Goal: Register for event/course

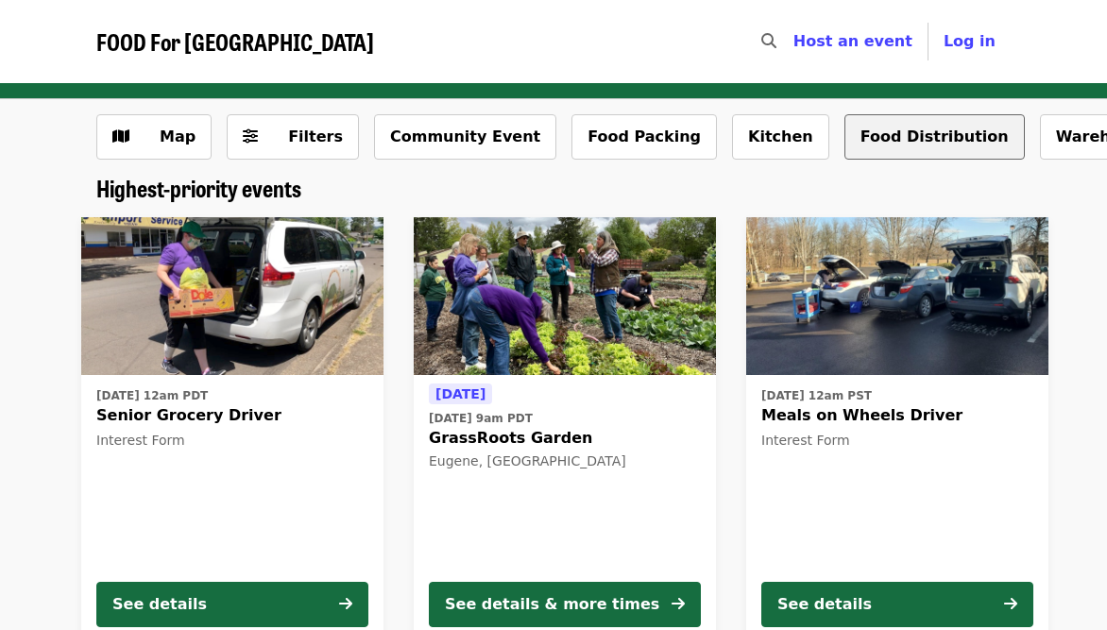
click at [845, 137] on button "Food Distribution" at bounding box center [935, 136] width 180 height 45
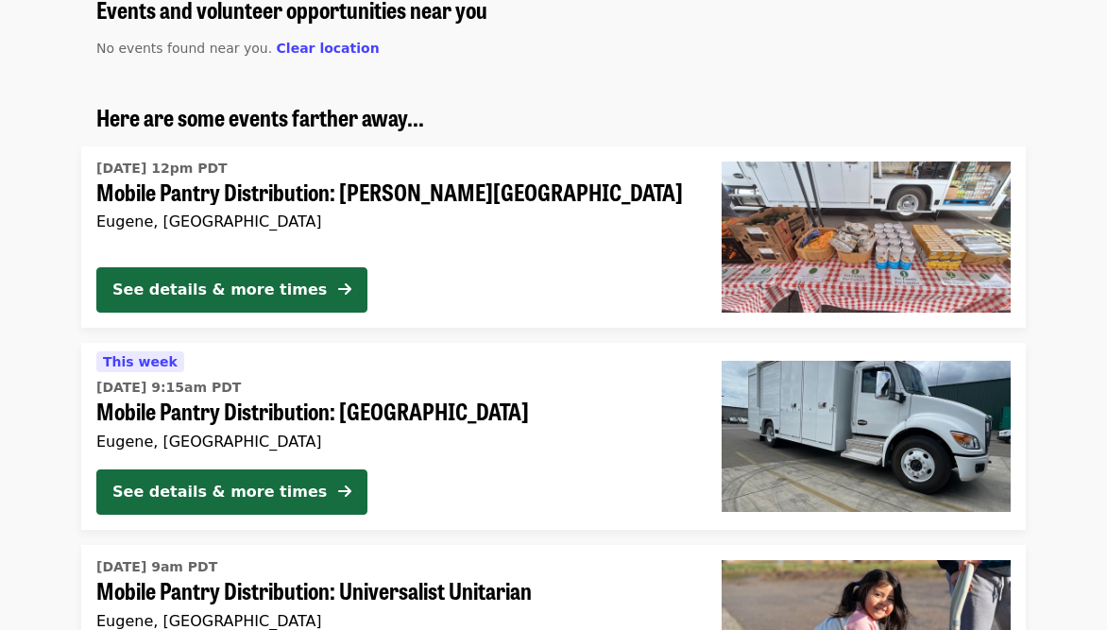
scroll to position [194, 0]
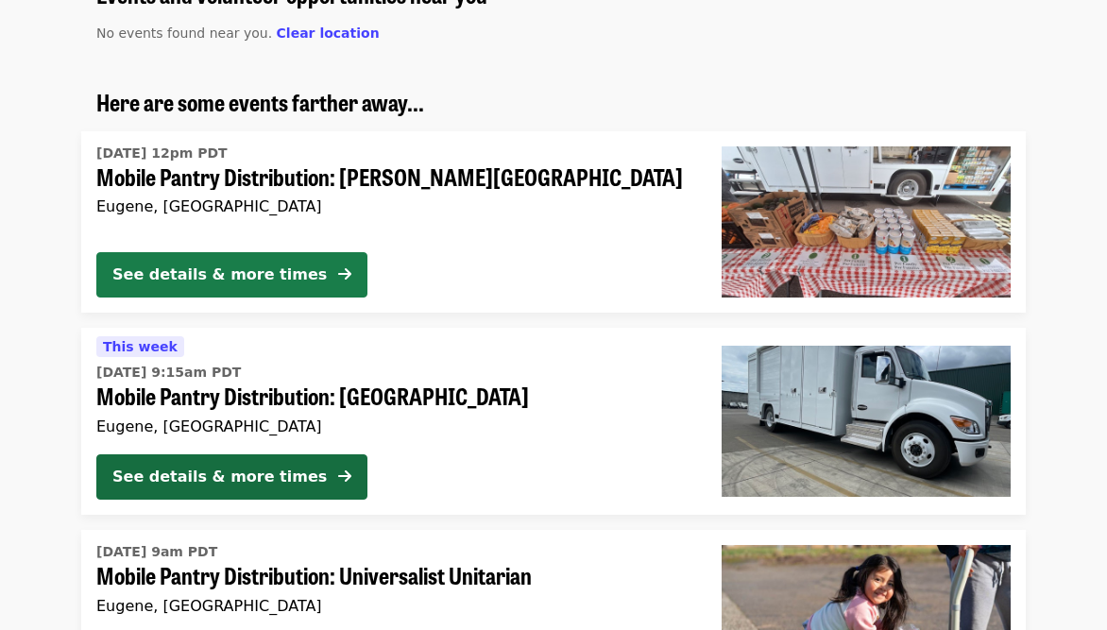
click at [253, 274] on div "See details & more times" at bounding box center [219, 275] width 214 height 23
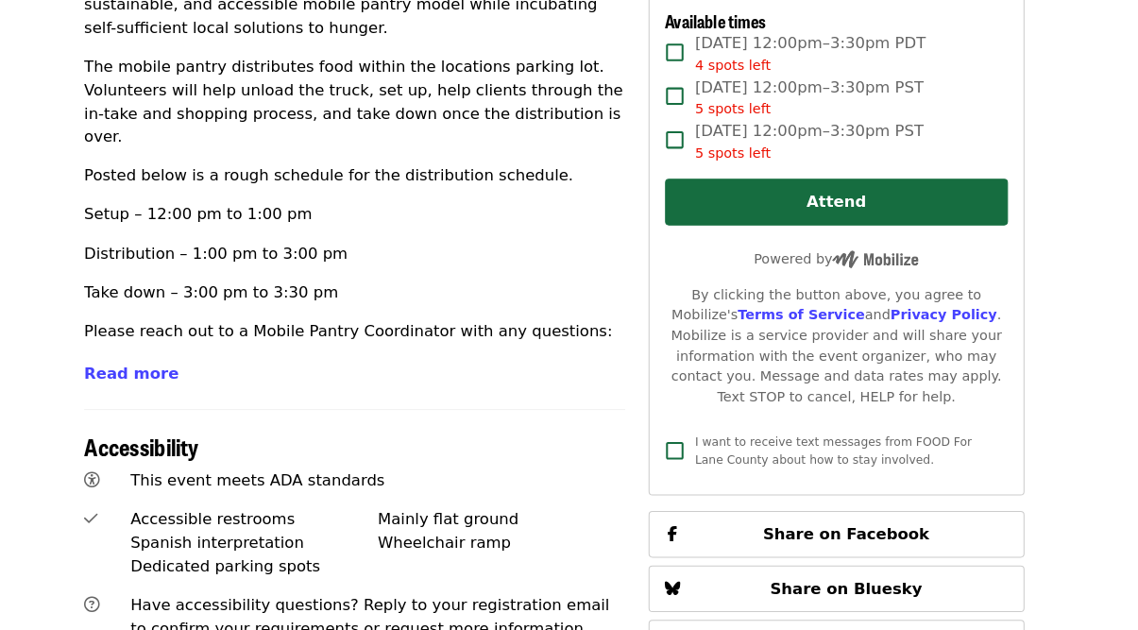
scroll to position [810, 0]
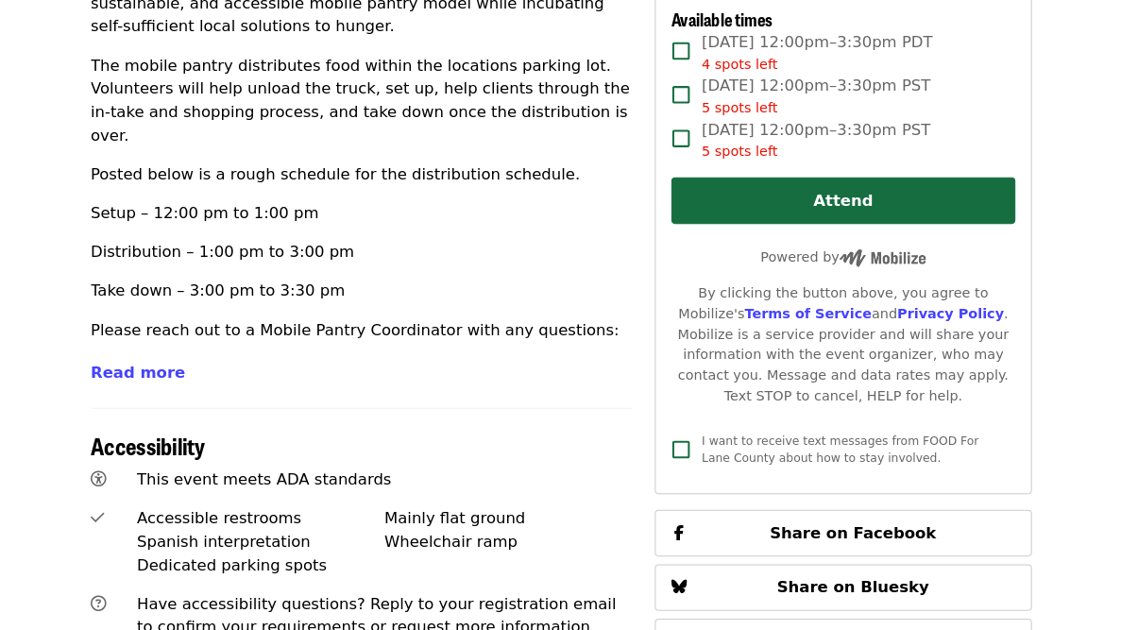
click at [30, 436] on article "Mobile Pantry Distribution: [PERSON_NAME][GEOGRAPHIC_DATA] Volunteer Shift Time…" at bounding box center [569, 224] width 1138 height 1903
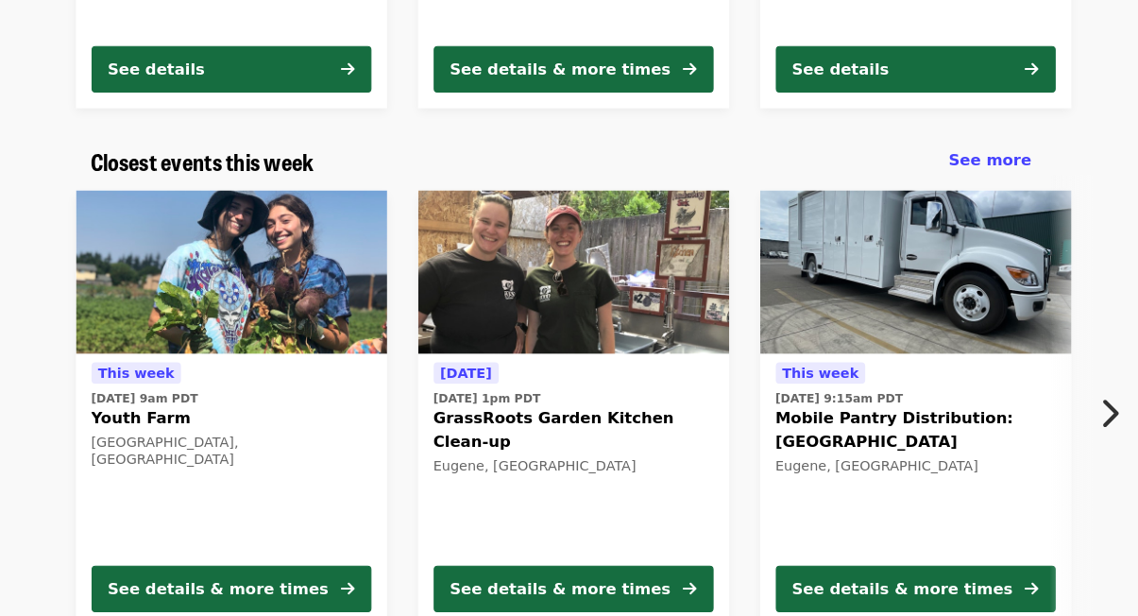
scroll to position [2411, 0]
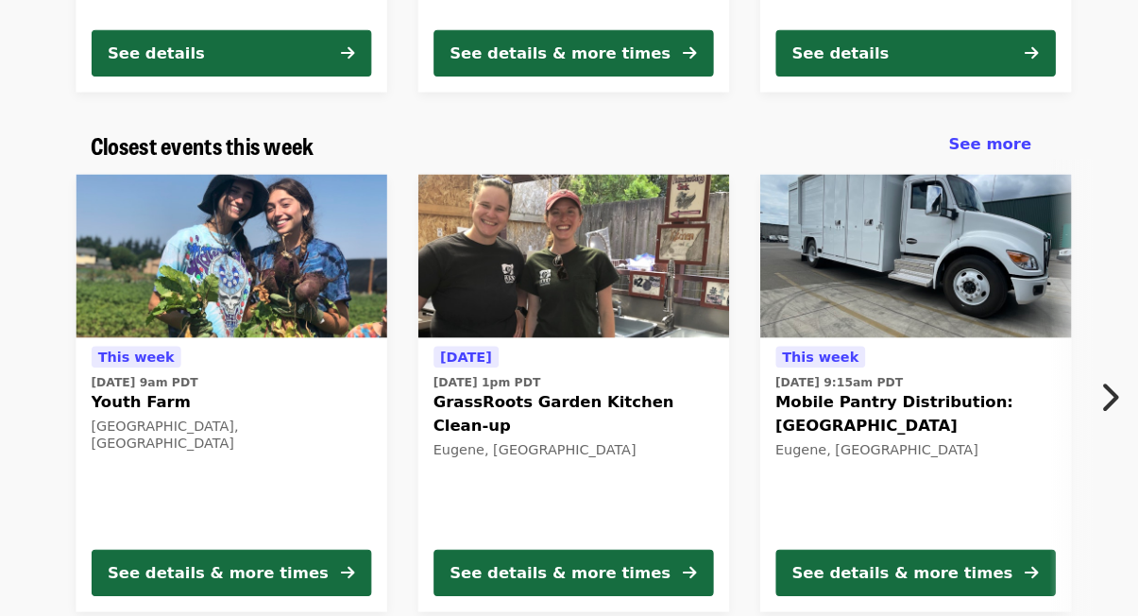
click at [57, 408] on div "[DATE][DATE] 9am PDT Youth Farm [GEOGRAPHIC_DATA], [GEOGRAPHIC_DATA] See detail…" at bounding box center [562, 398] width 1415 height 455
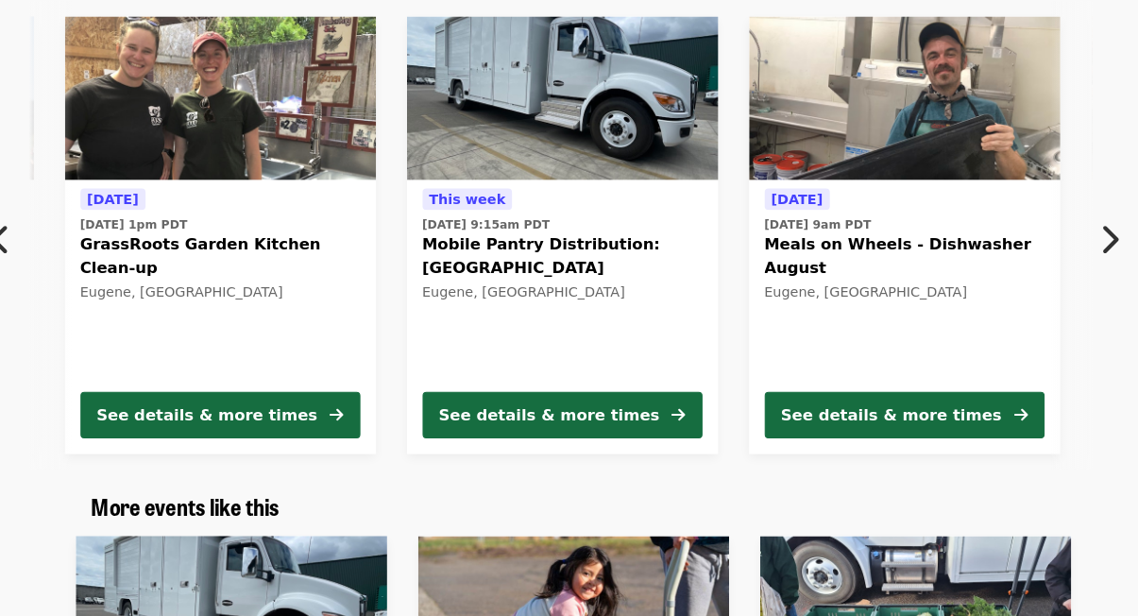
scroll to position [0, 351]
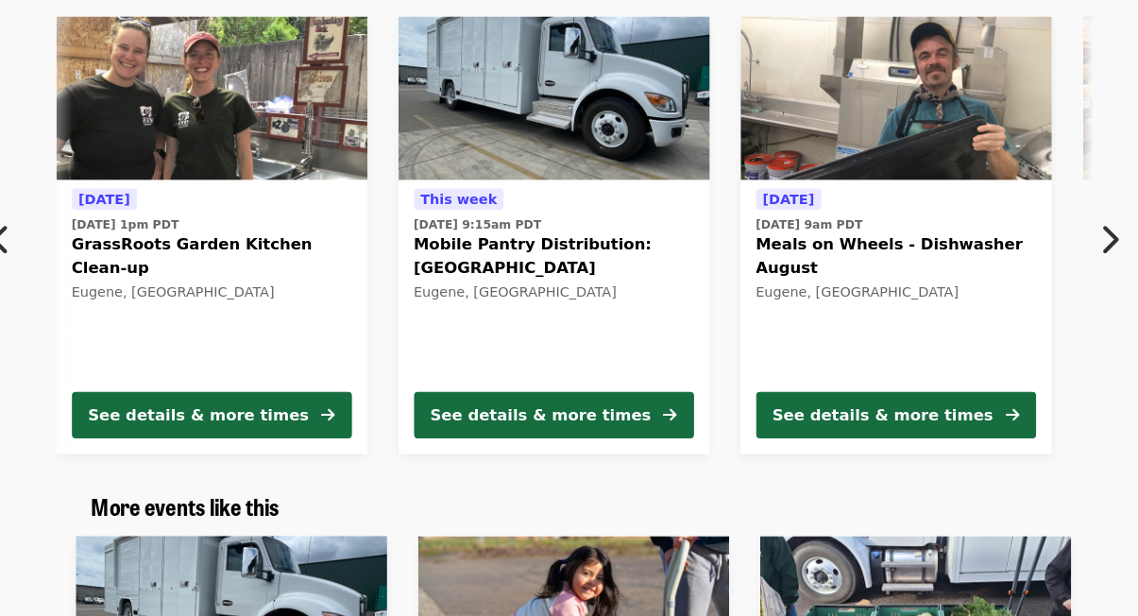
click at [29, 365] on div "[DATE][DATE] 9am PDT Youth Farm [GEOGRAPHIC_DATA], [GEOGRAPHIC_DATA] See detail…" at bounding box center [569, 245] width 1138 height 455
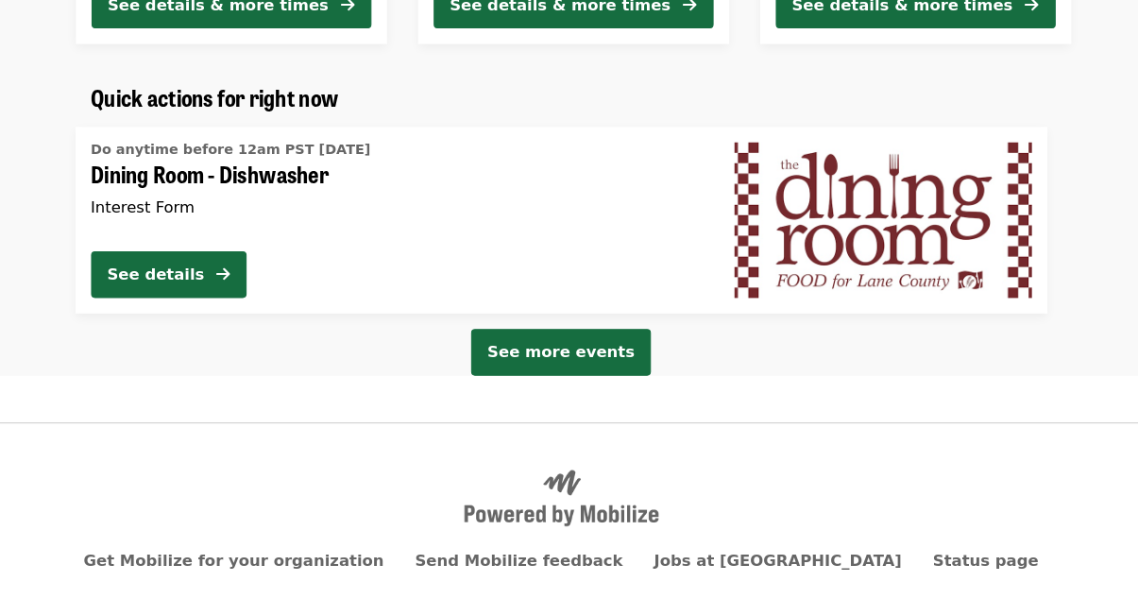
scroll to position [3498, 0]
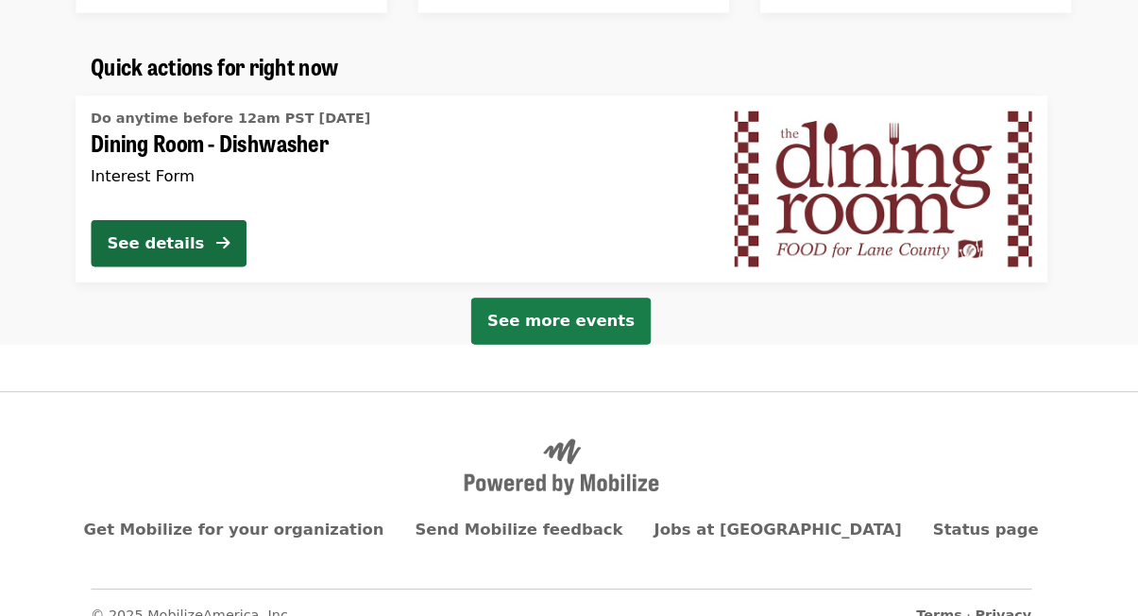
click at [573, 320] on span "See more events" at bounding box center [569, 329] width 143 height 18
